Goal: Task Accomplishment & Management: Manage account settings

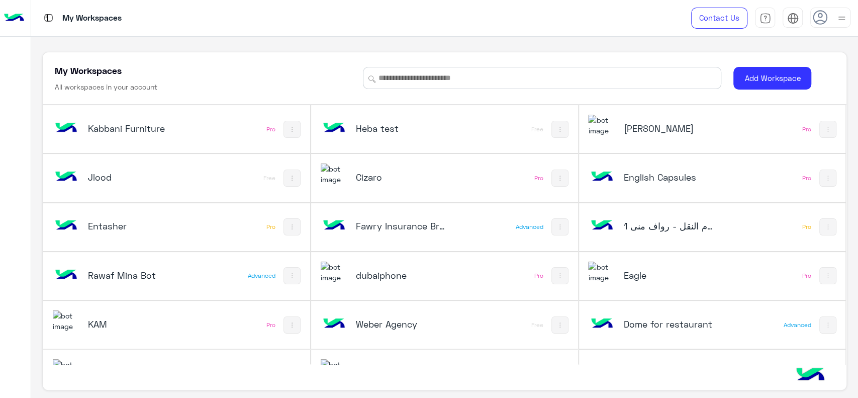
scroll to position [471, 0]
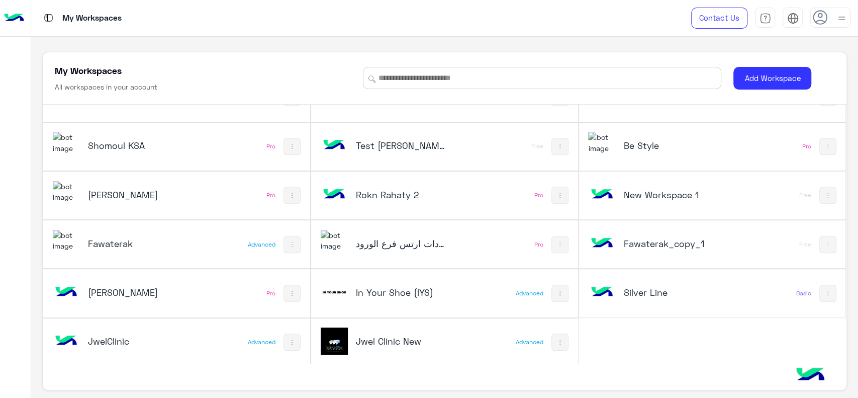
click at [164, 181] on div "[PERSON_NAME]" at bounding box center [127, 195] width 149 height 29
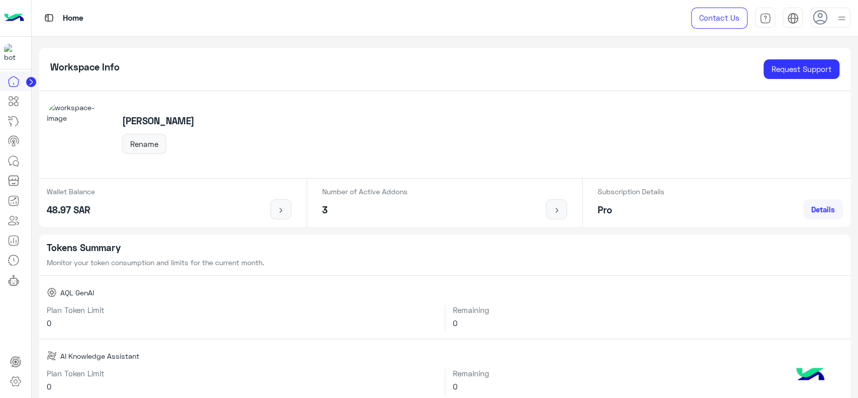
click at [88, 200] on div "Wallet Balance 48.97 SAR" at bounding box center [71, 202] width 48 height 33
click at [282, 211] on img at bounding box center [281, 210] width 13 height 8
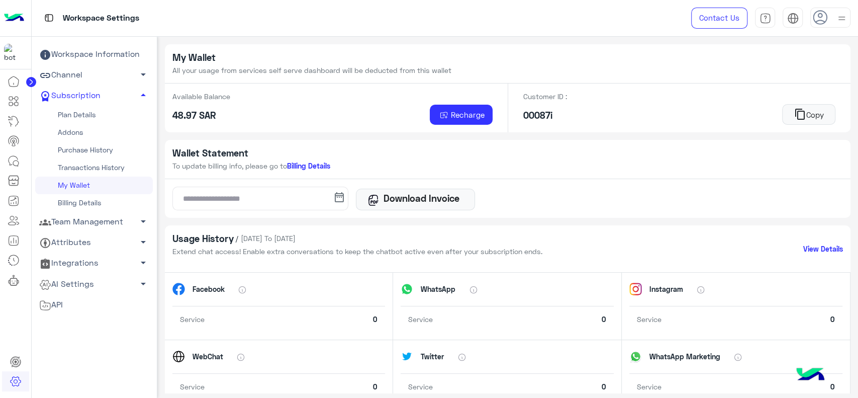
click at [92, 344] on ul "Workspace Information Channel arrow_drop_down Subscription arrow_drop_up Plan D…" at bounding box center [94, 202] width 118 height 316
click at [0, 318] on div at bounding box center [15, 234] width 31 height 327
click at [741, 74] on div "My Wallet All your usage from services self serve dashboard will be deducted fr…" at bounding box center [508, 64] width 686 height 40
click at [20, 25] on img at bounding box center [14, 18] width 20 height 21
